Goal: Check status: Check status

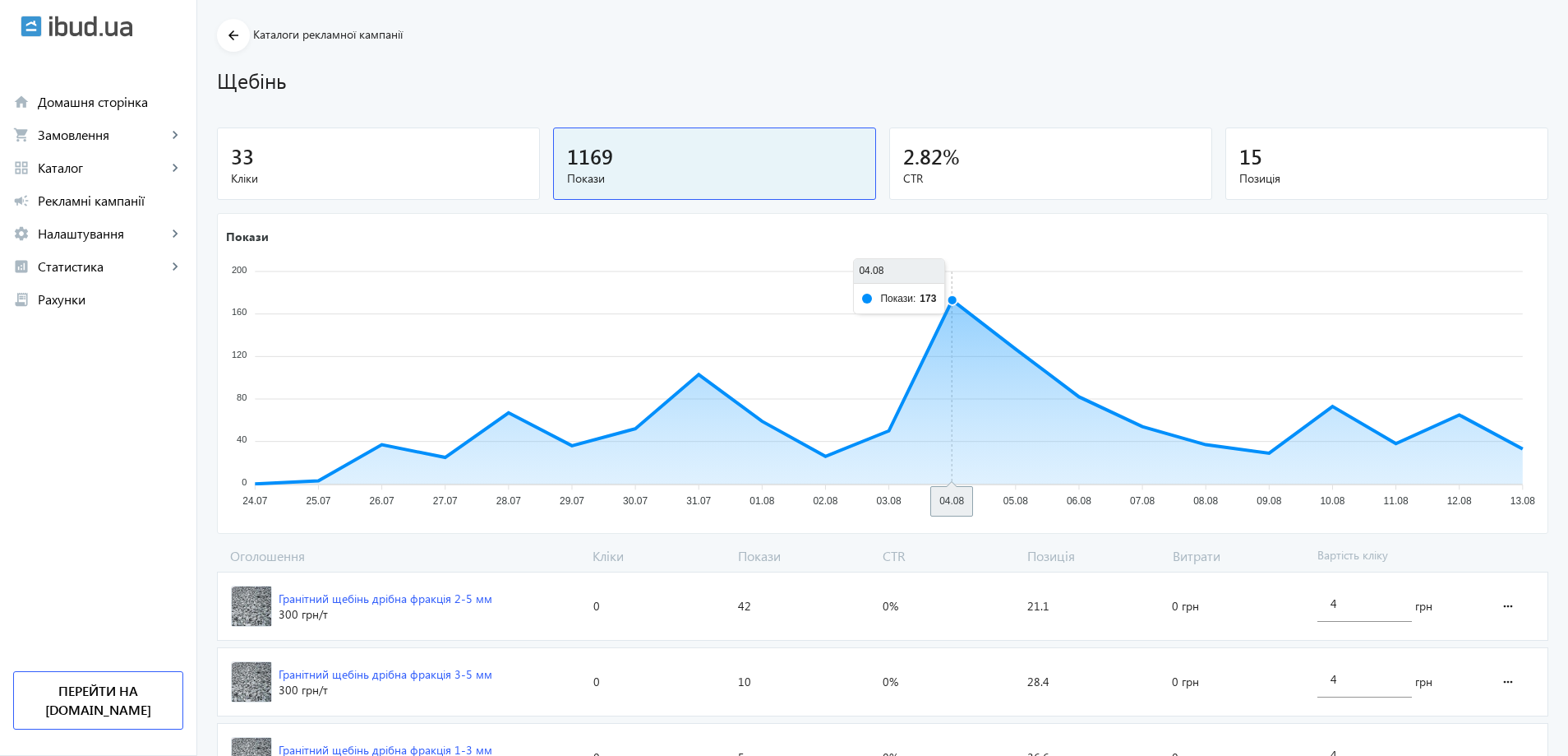
scroll to position [82, 0]
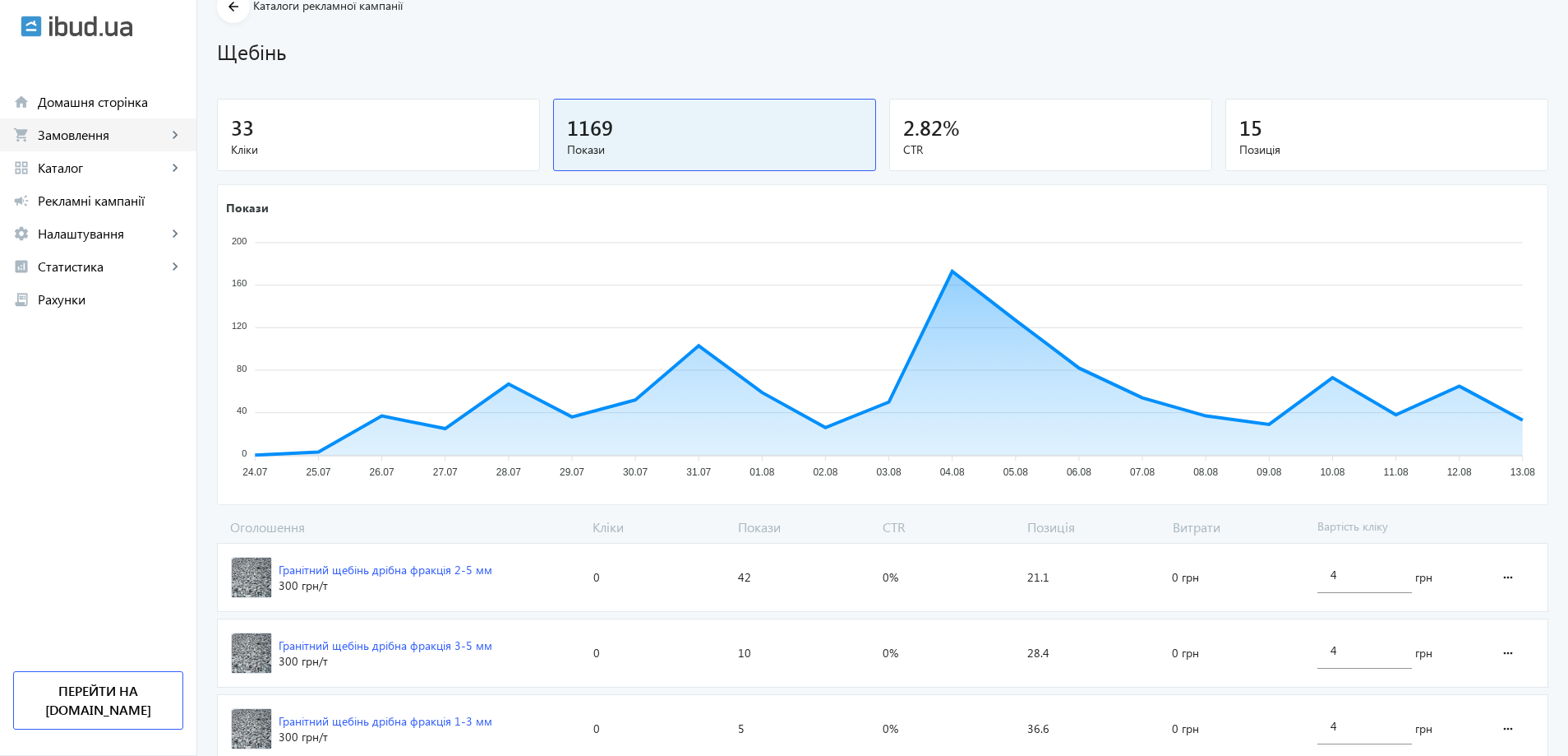
click at [79, 140] on span "Замовлення" at bounding box center [102, 134] width 129 height 16
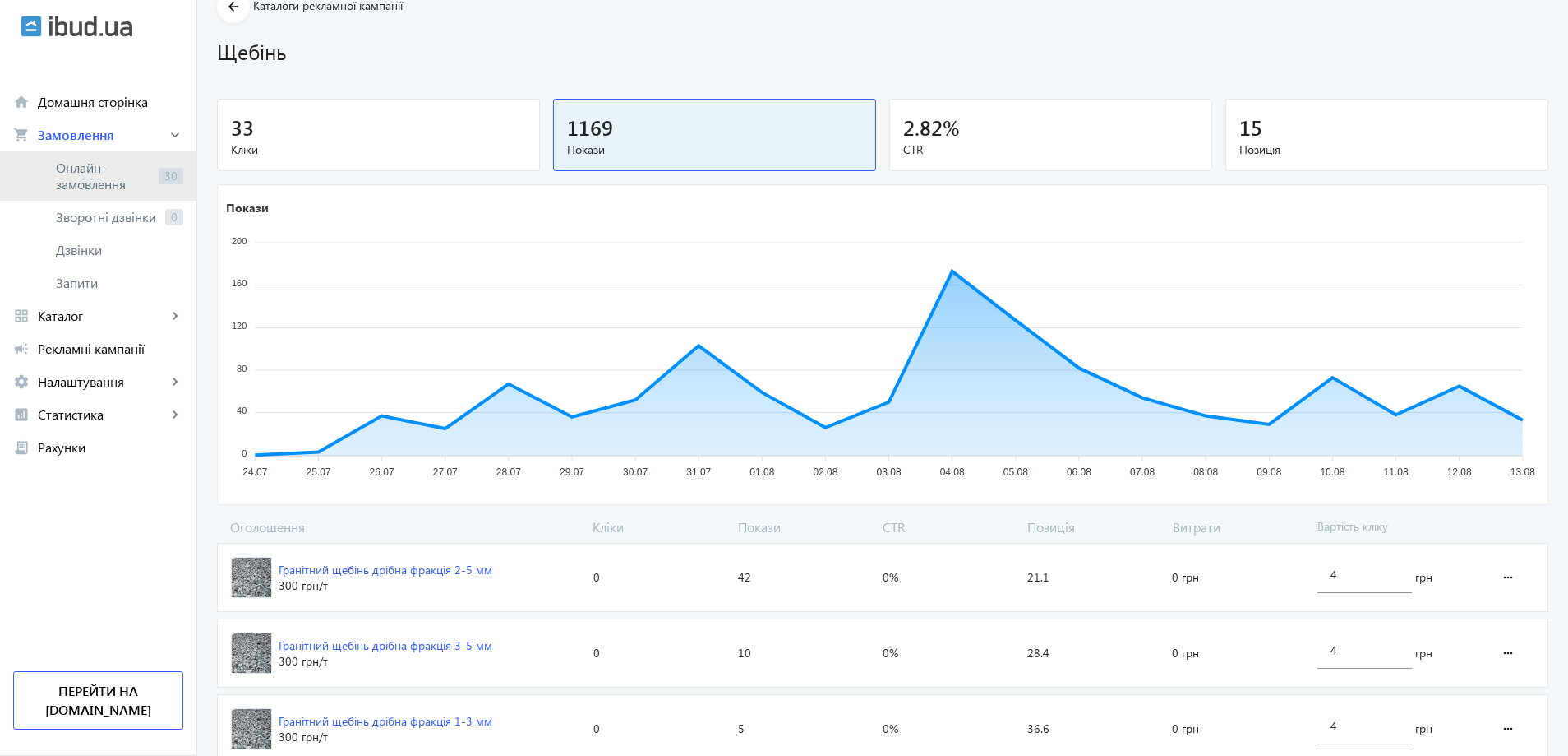
click at [92, 175] on span "Онлайн-замовлення" at bounding box center [103, 176] width 97 height 32
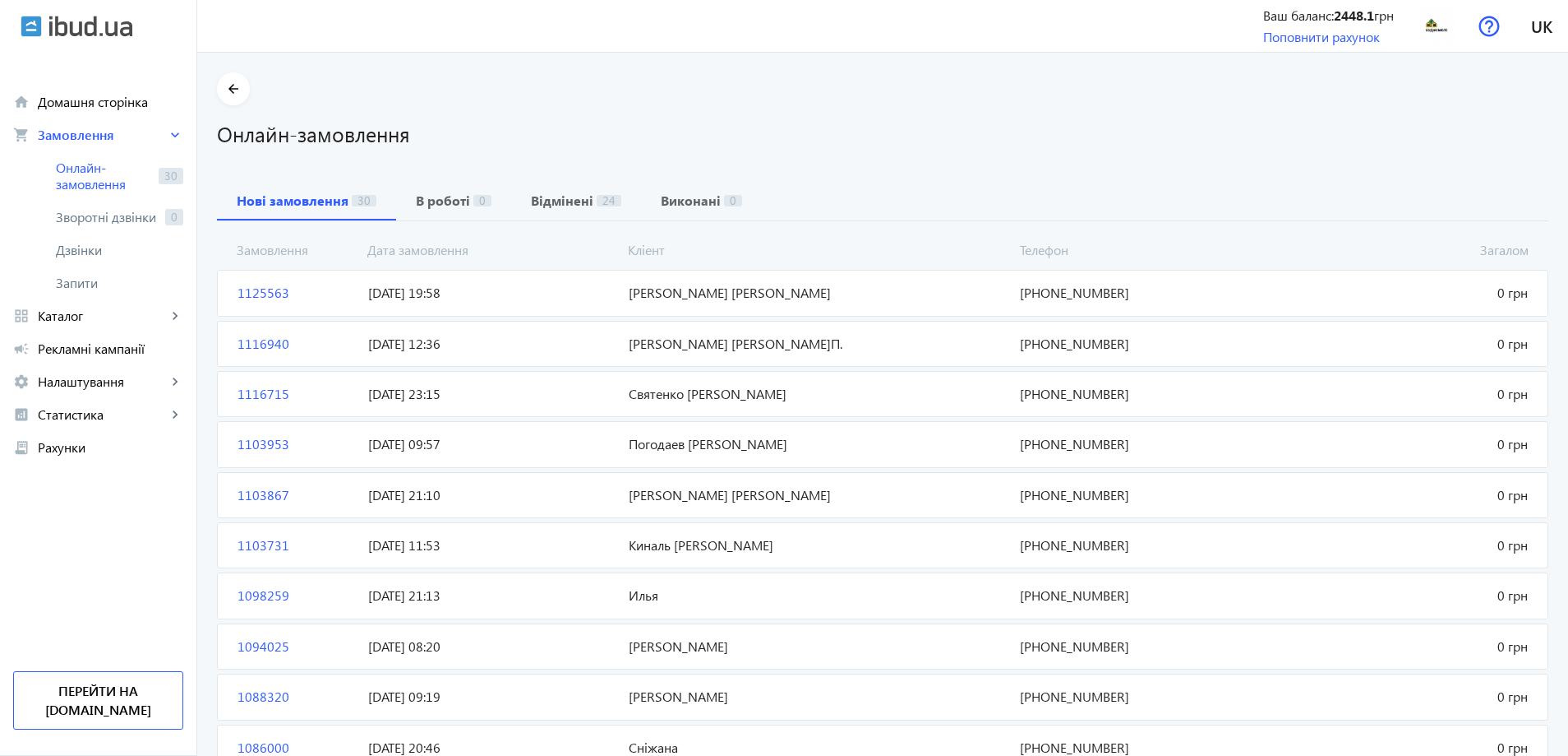
click at [661, 293] on span "[PERSON_NAME] [PERSON_NAME]" at bounding box center [818, 292] width 391 height 18
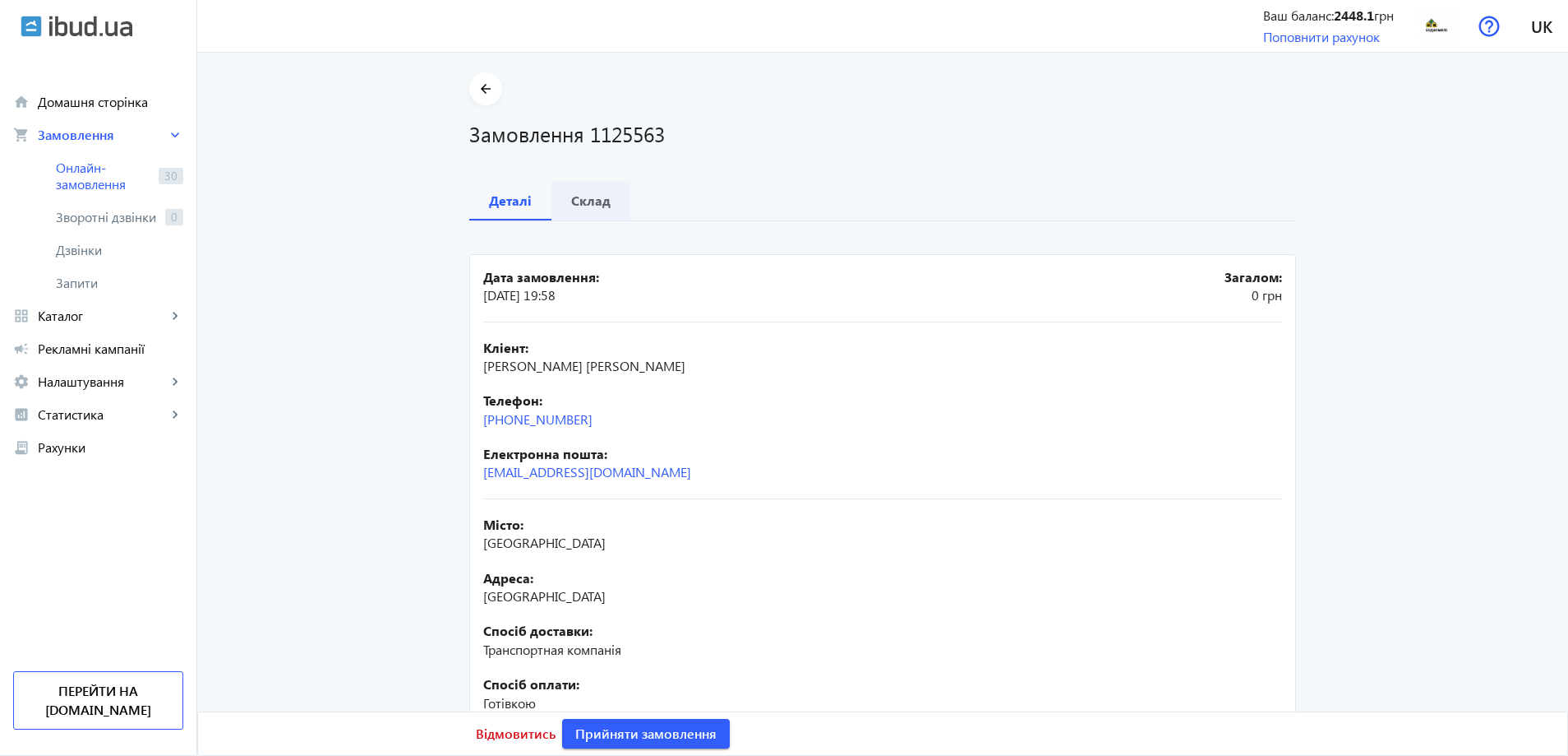
click at [593, 208] on span "Склад" at bounding box center [591, 201] width 39 height 39
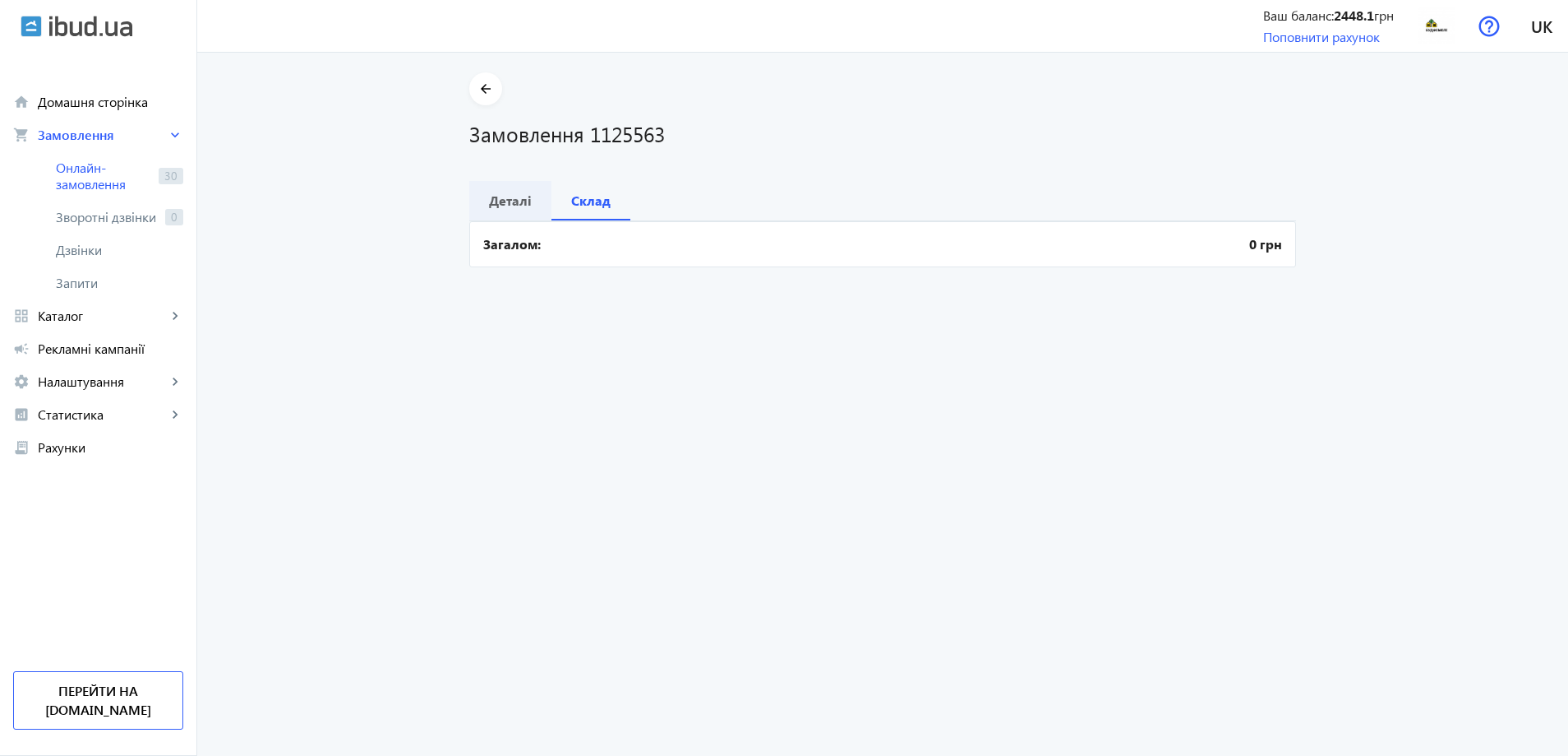
click at [510, 197] on b "Деталі" at bounding box center [511, 200] width 43 height 13
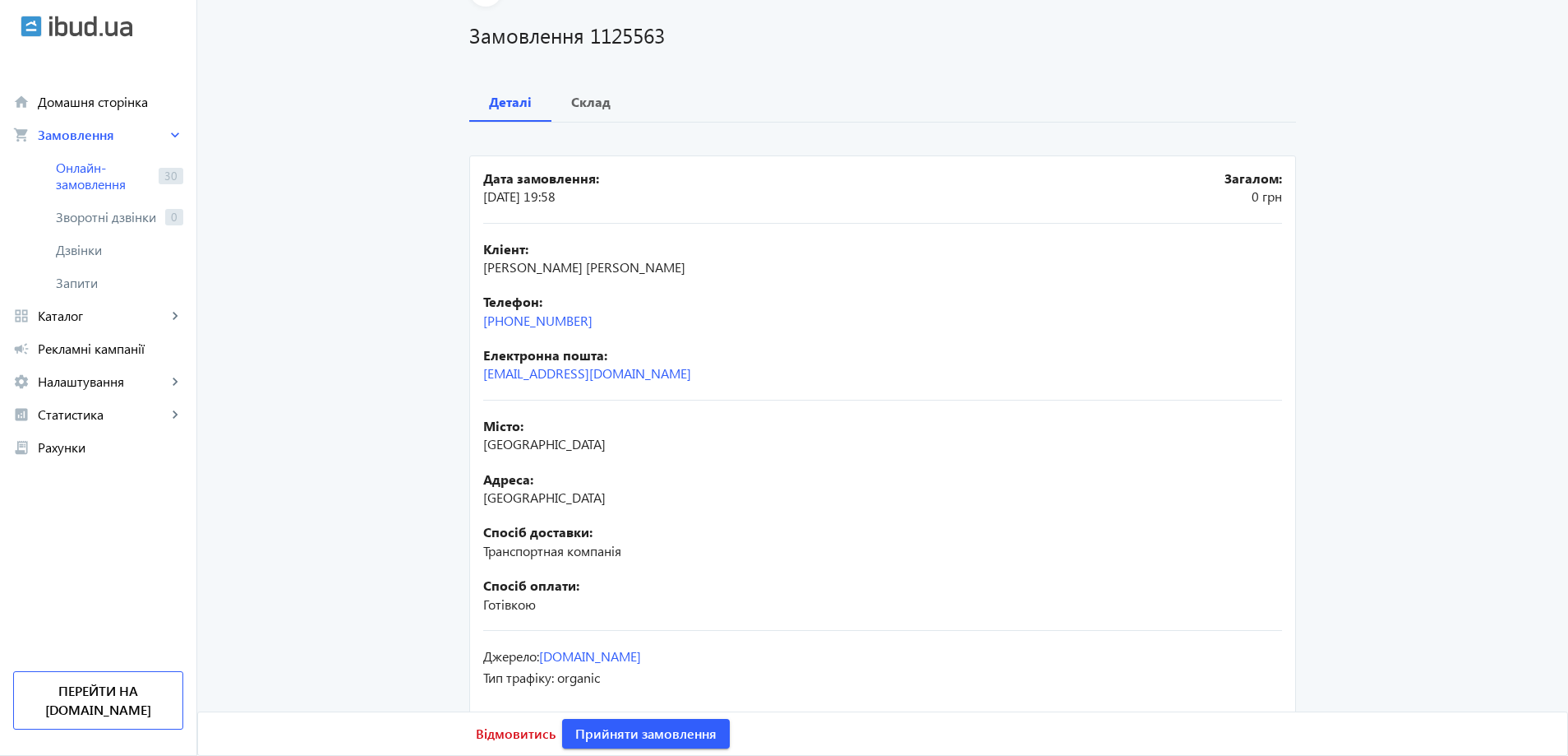
scroll to position [120, 0]
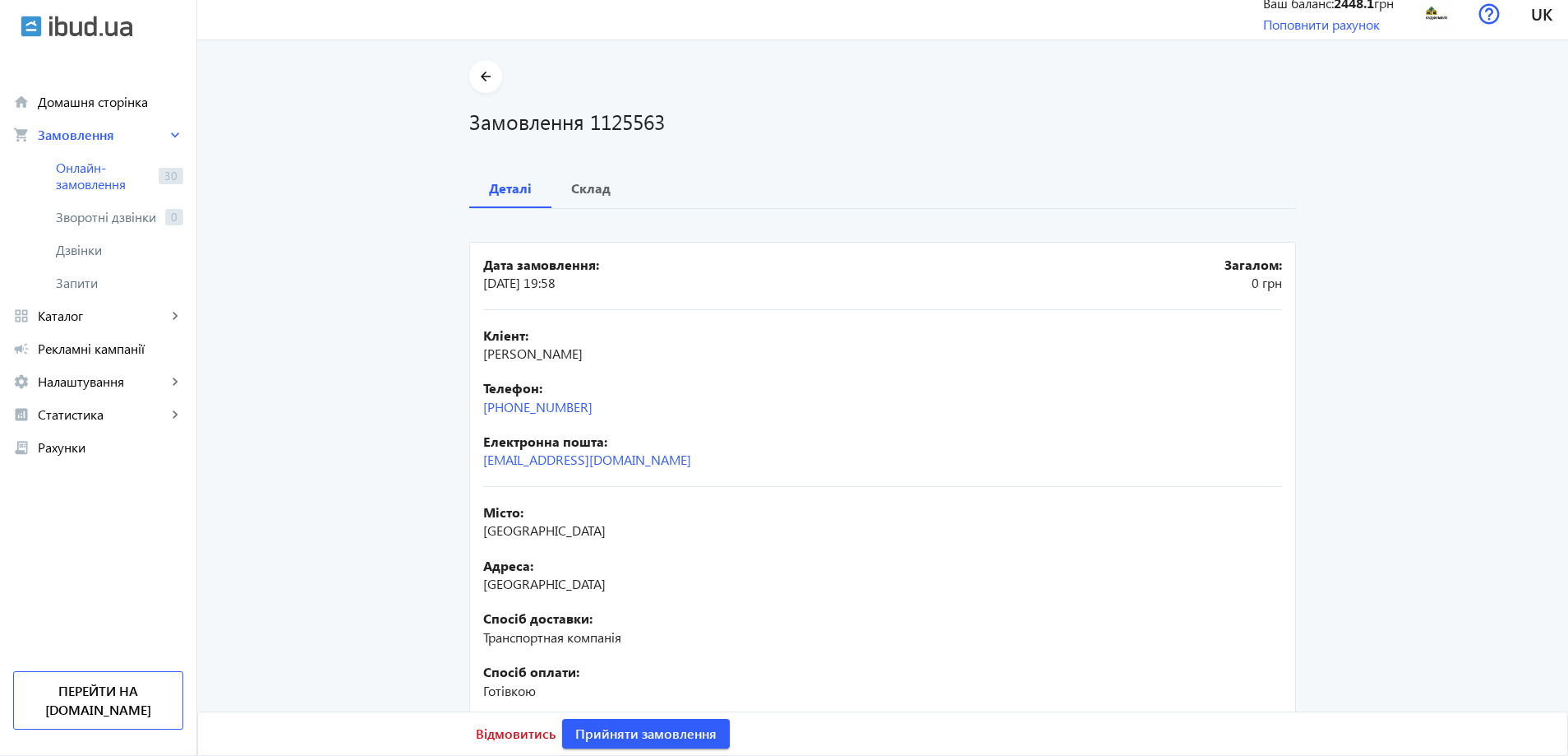
scroll to position [14, 0]
